Goal: Task Accomplishment & Management: Manage account settings

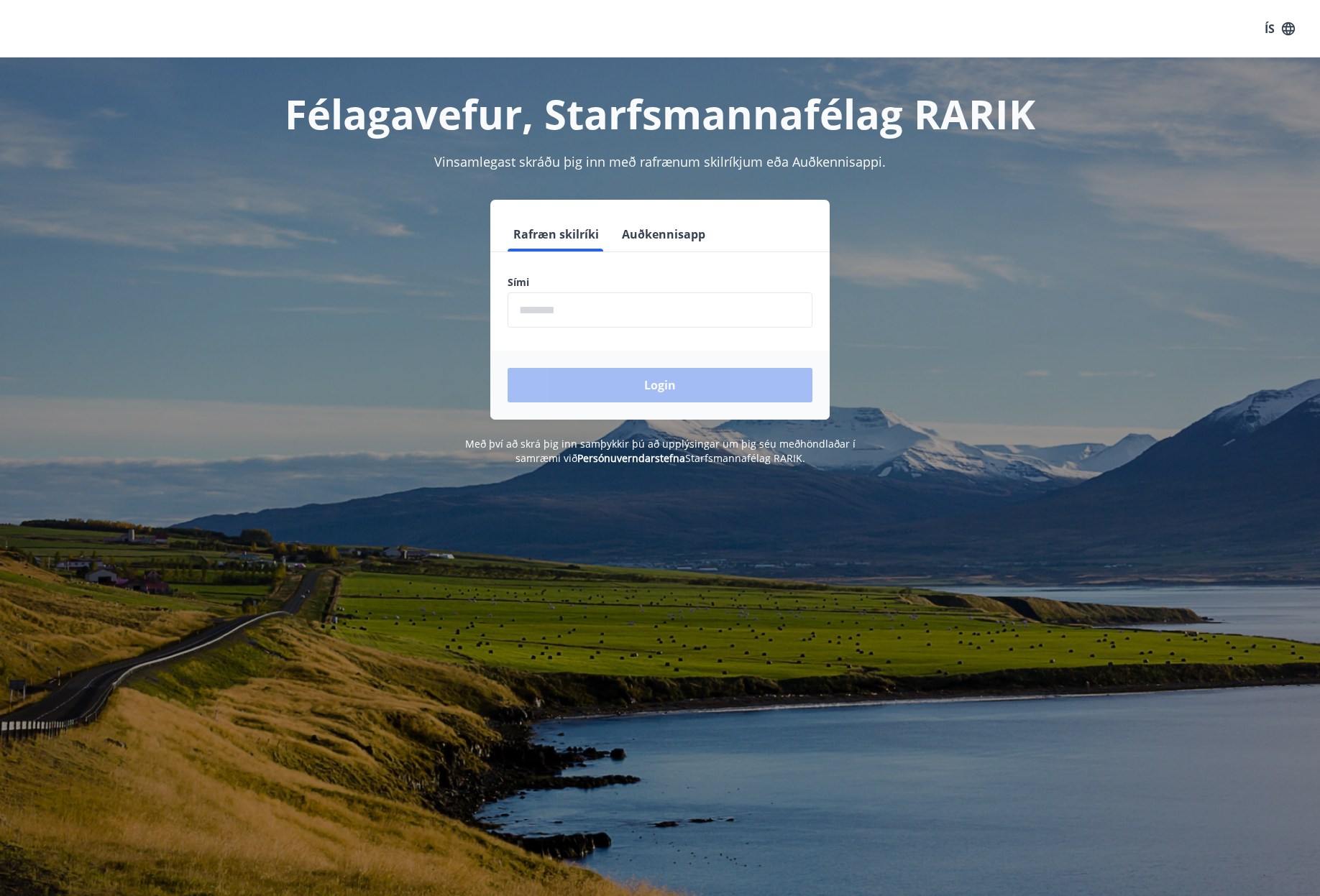
click at [708, 609] on div "Félagavefur, Starfsmannafélag RARIK Vinsamlegast skráðu þig inn með rafrænum sk…" at bounding box center [660, 505] width 1320 height 896
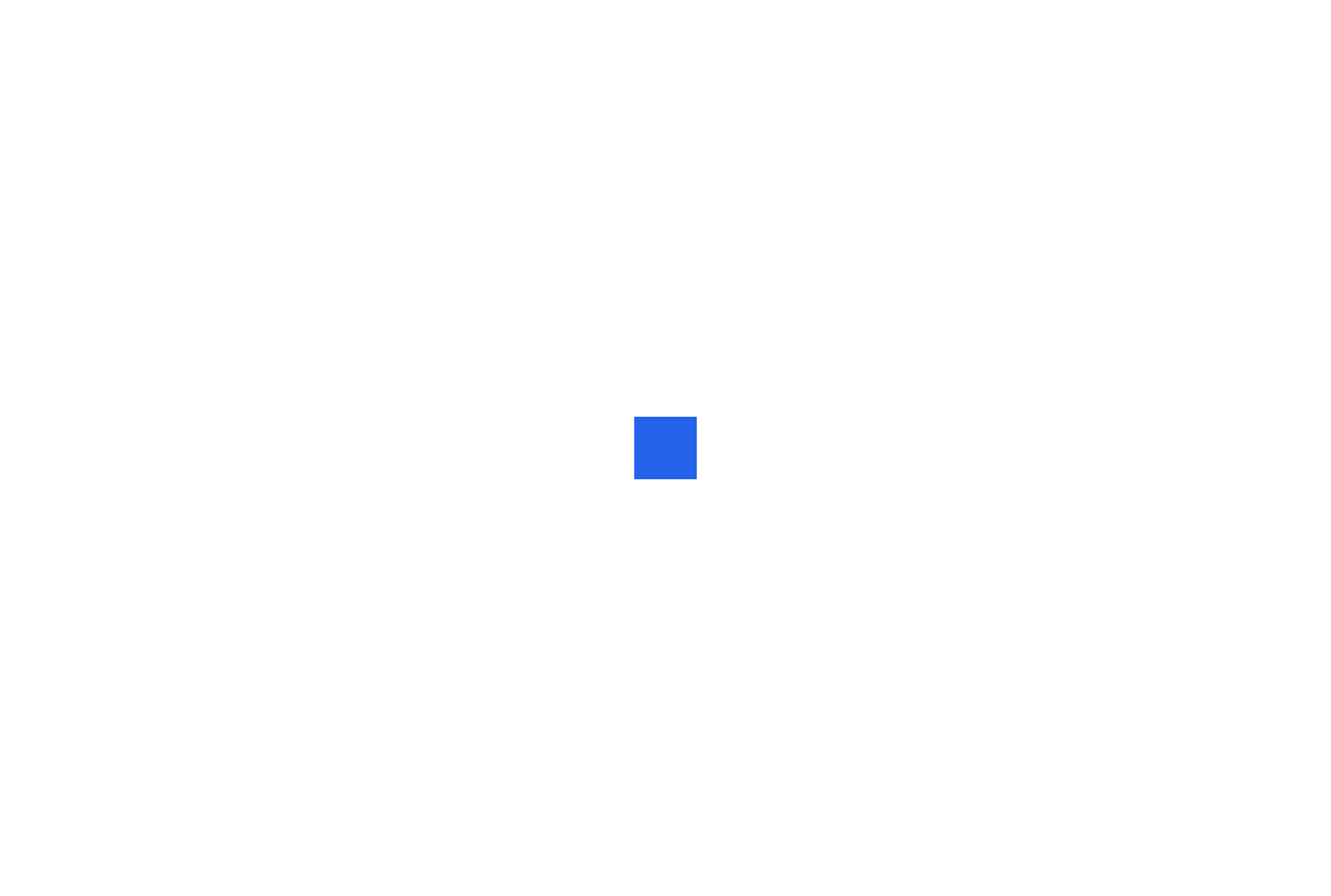
click at [627, 311] on div at bounding box center [665, 448] width 1331 height 896
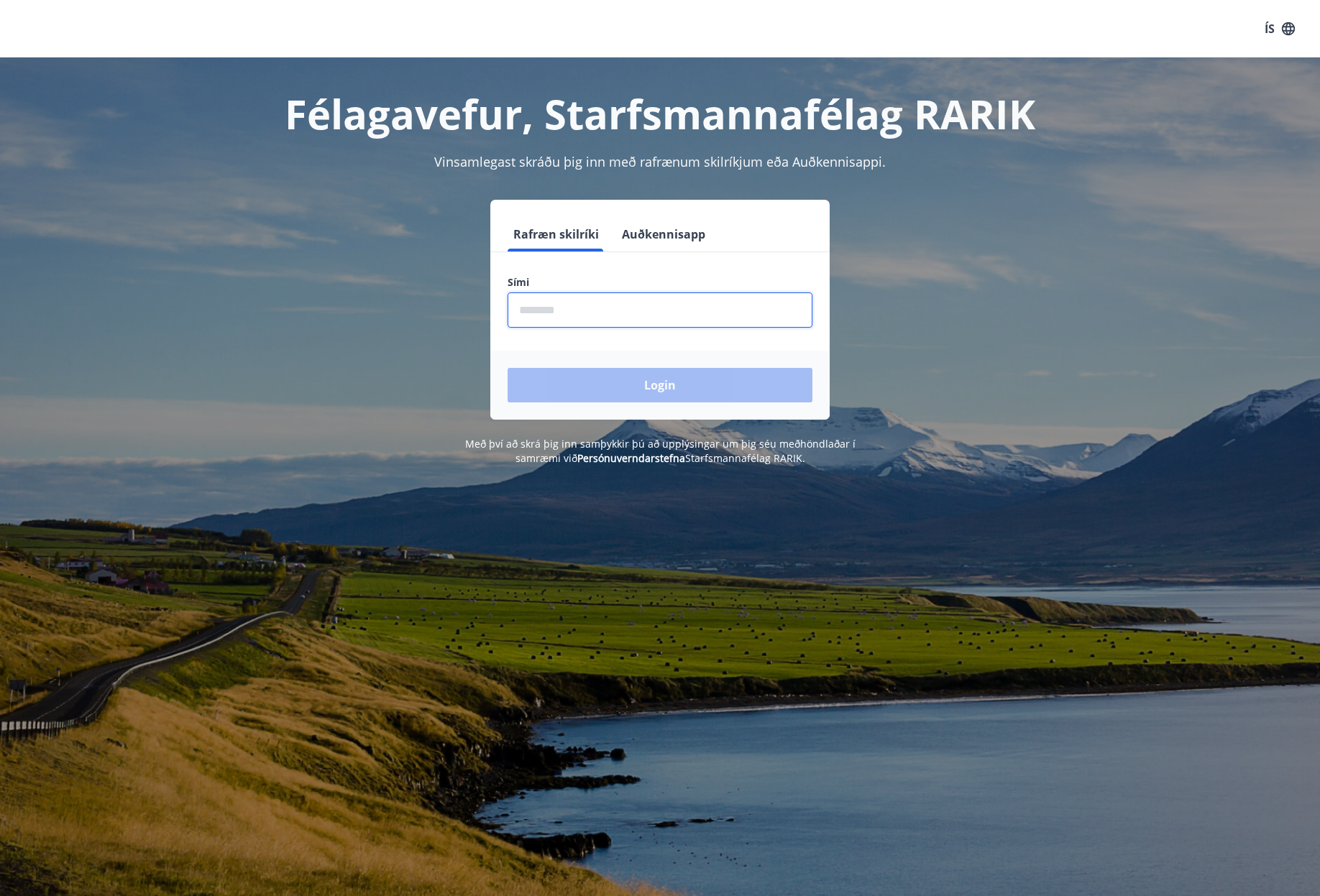
click at [587, 310] on input "phone" at bounding box center [659, 310] width 305 height 35
type input "********"
click at [658, 387] on button "Login" at bounding box center [659, 385] width 305 height 34
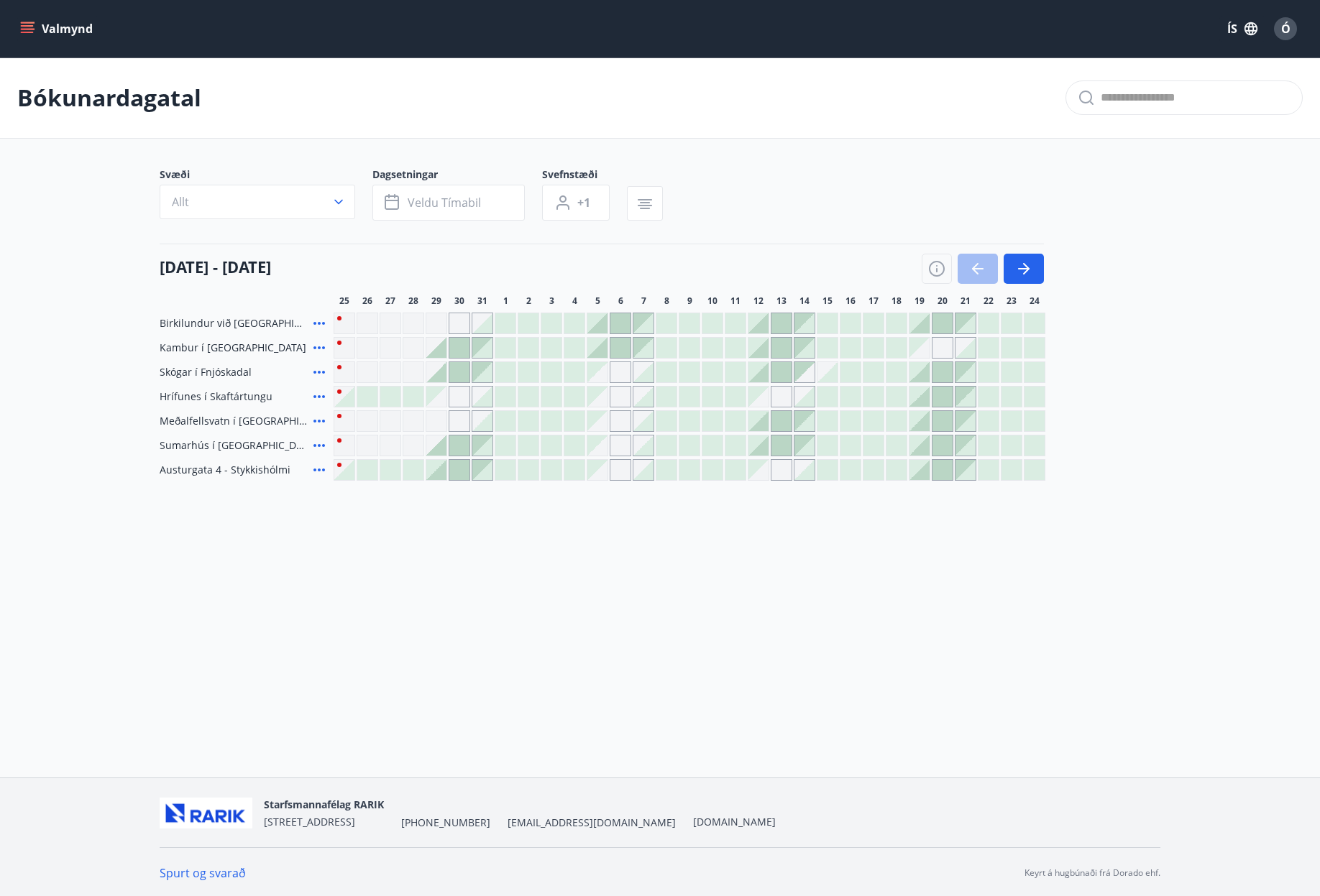
click at [791, 544] on div "Valmynd ÍS Ó Bókunardagatal Svæði Allt Dagsetningar Veldu tímabil Svefnstæði +1…" at bounding box center [660, 388] width 1320 height 777
